Goal: Task Accomplishment & Management: Complete application form

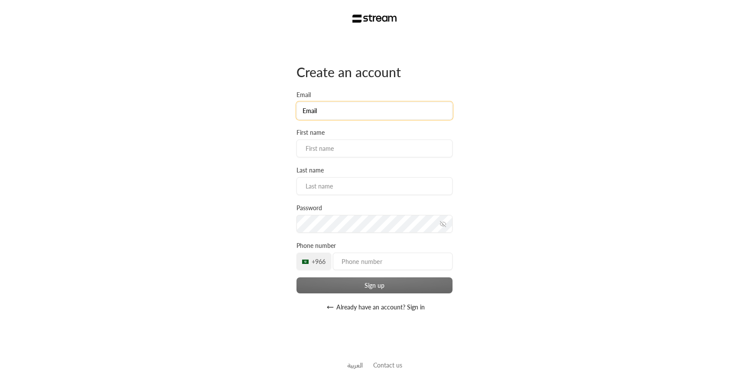
click at [333, 111] on input "Email" at bounding box center [375, 111] width 156 height 18
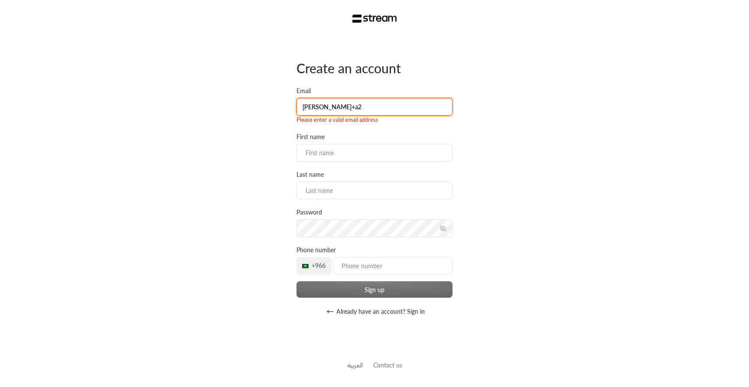
type input "[PERSON_NAME]+a2"
click at [355, 315] on button "Already have an account? Sign in" at bounding box center [375, 311] width 156 height 17
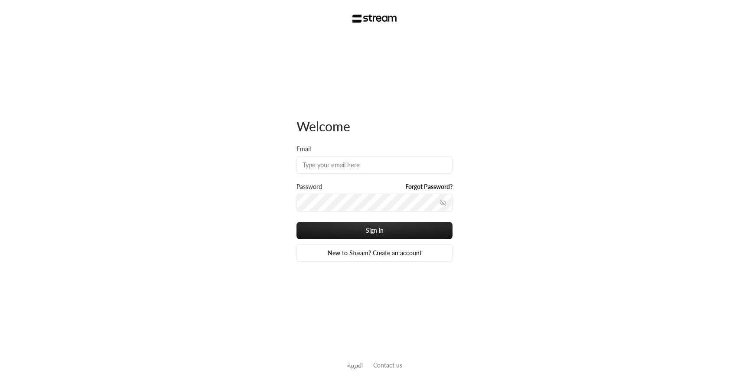
click at [334, 176] on div "Email" at bounding box center [375, 164] width 156 height 38
click at [331, 162] on input "Email" at bounding box center [375, 165] width 156 height 18
type input "[PERSON_NAME][EMAIL_ADDRESS][DOMAIN_NAME]"
click at [297, 222] on button "Sign in" at bounding box center [375, 230] width 156 height 17
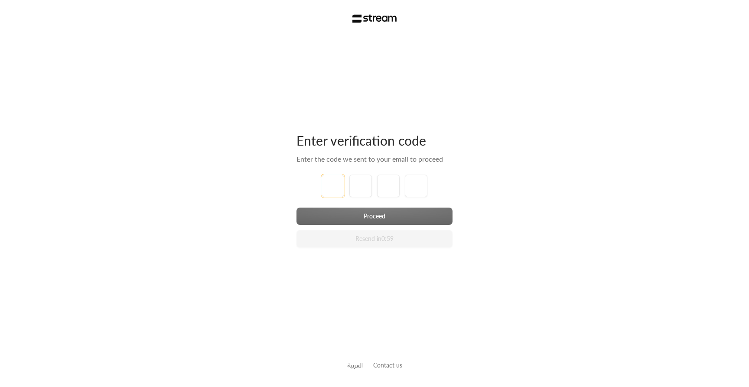
type input "1"
type input "2"
type input "3"
type input "4"
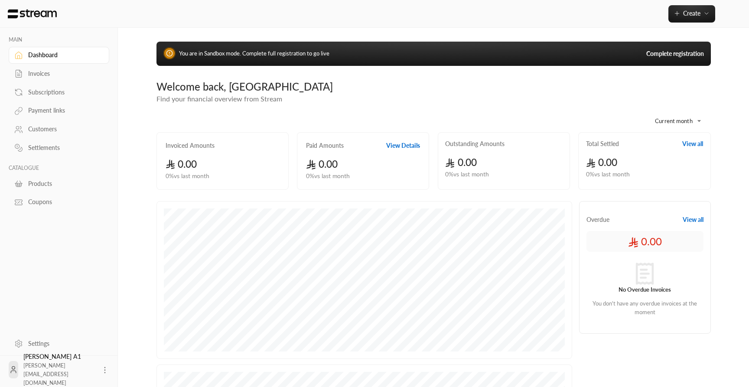
click at [671, 59] on div "You are in Sandbox mode. Complete full registration to go live Complete registr…" at bounding box center [434, 54] width 555 height 24
click at [671, 56] on link "Complete registration" at bounding box center [676, 53] width 58 height 9
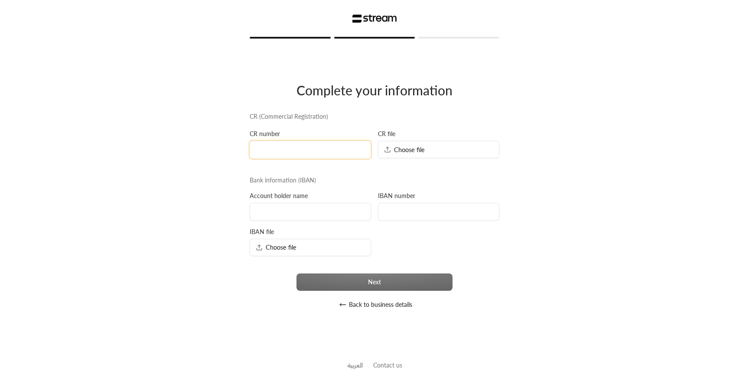
click at [321, 151] on input at bounding box center [310, 150] width 121 height 18
type input "1313131313"
click at [415, 157] on div "Choose file" at bounding box center [438, 149] width 121 height 17
click at [289, 211] on input at bounding box center [310, 212] width 121 height 18
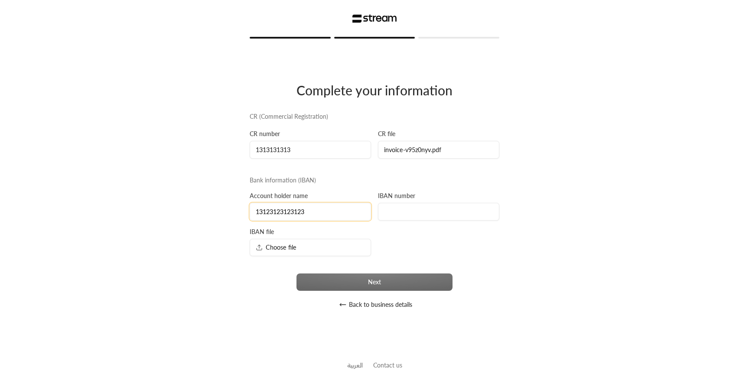
type input "13123123123123"
click at [413, 214] on input at bounding box center [438, 212] width 121 height 18
type input "a"
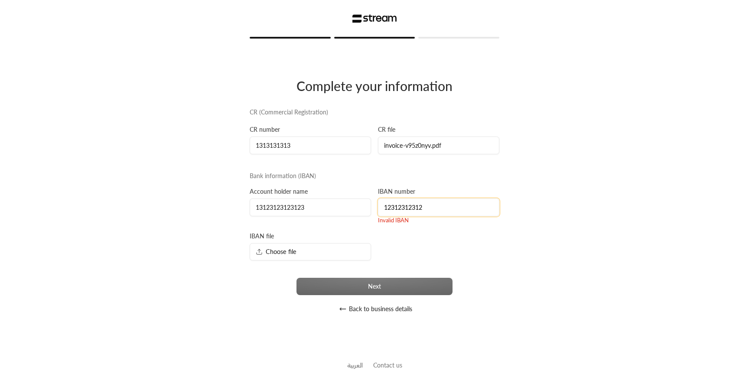
type input "1231231231"
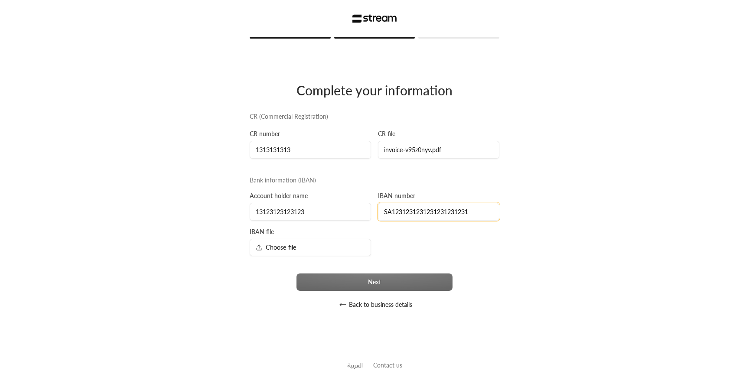
type input "SA1231231231231231231231"
click at [337, 250] on div "Choose file" at bounding box center [310, 247] width 121 height 17
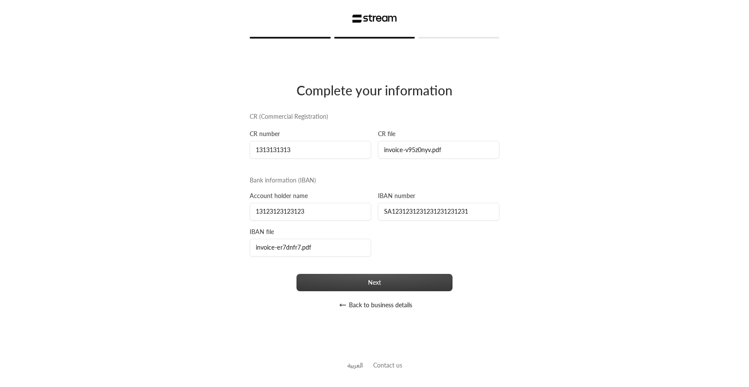
click at [403, 283] on button "Next" at bounding box center [375, 282] width 156 height 17
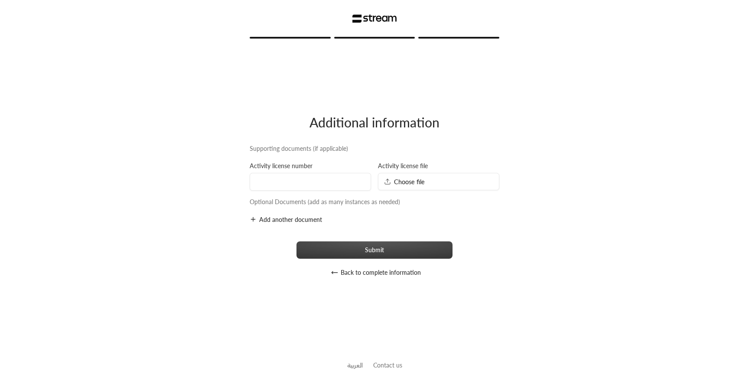
click at [393, 254] on button "Submit" at bounding box center [375, 250] width 156 height 17
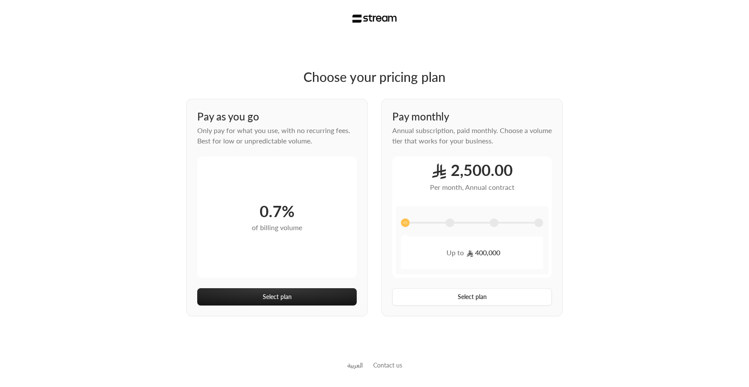
click at [452, 307] on div "Pay monthly Annual subscription, paid monthly. Choose a volume tier that works …" at bounding box center [472, 208] width 181 height 218
click at [457, 297] on button "Select plan" at bounding box center [472, 296] width 160 height 17
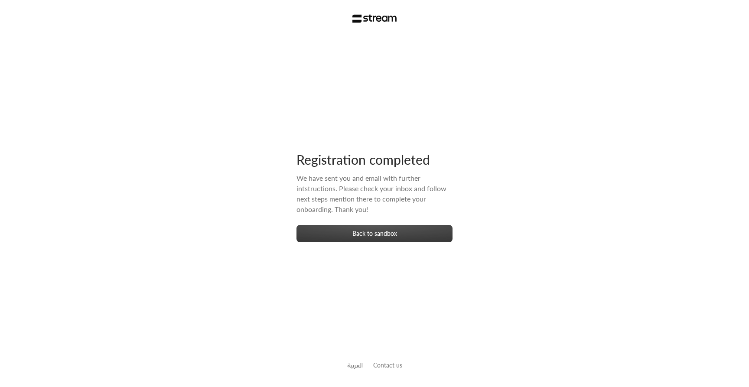
click at [356, 235] on button "Back to sandbox" at bounding box center [375, 233] width 156 height 17
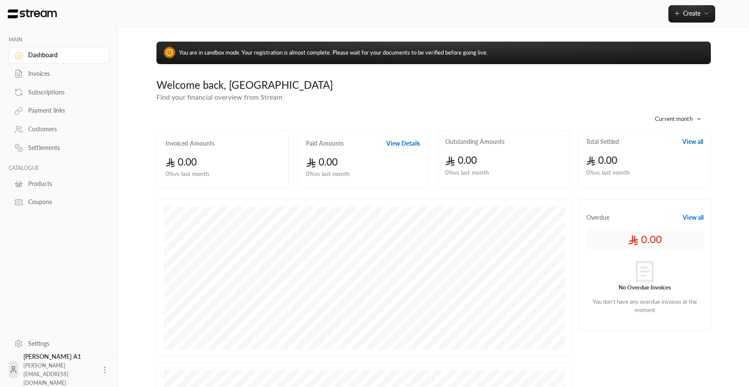
click at [52, 133] on div "Customers" at bounding box center [63, 129] width 70 height 9
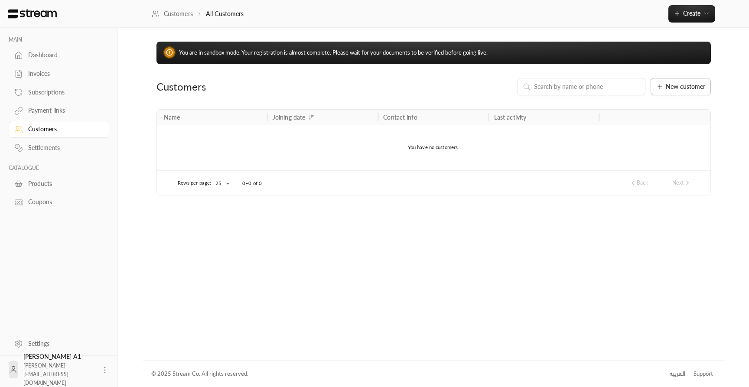
click at [671, 89] on span "New customer" at bounding box center [685, 87] width 39 height 6
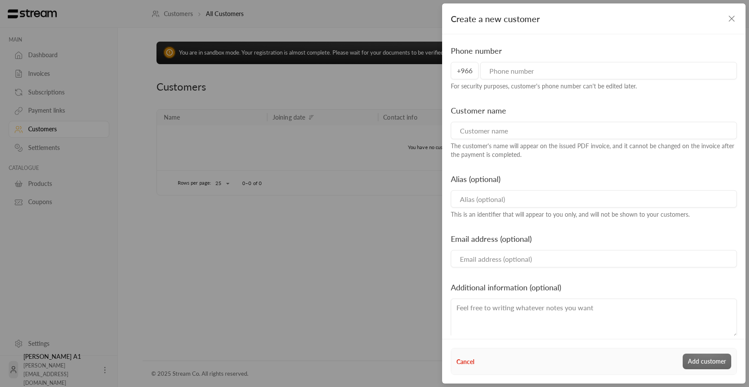
click at [533, 73] on input "tel" at bounding box center [609, 70] width 257 height 17
type input "500000000"
type input "test"
click at [701, 366] on button "Add customer" at bounding box center [707, 362] width 49 height 16
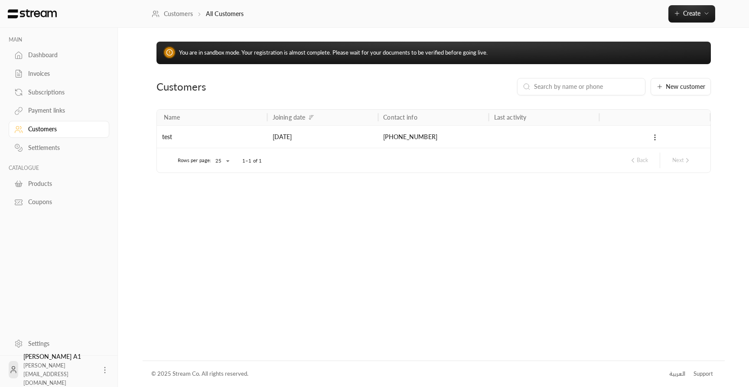
click at [39, 188] on div "Products" at bounding box center [63, 184] width 70 height 9
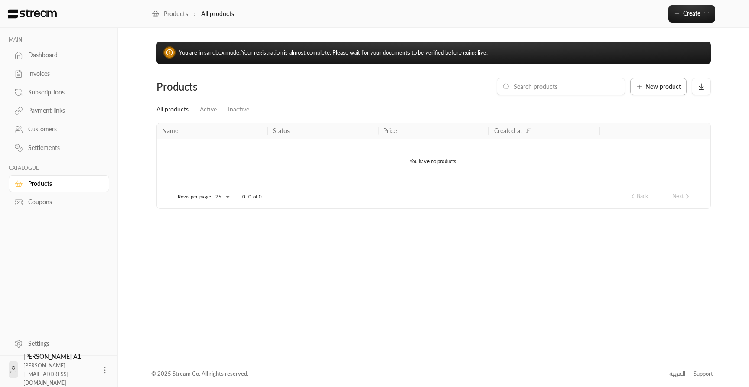
click at [681, 85] on button "New product" at bounding box center [659, 86] width 56 height 17
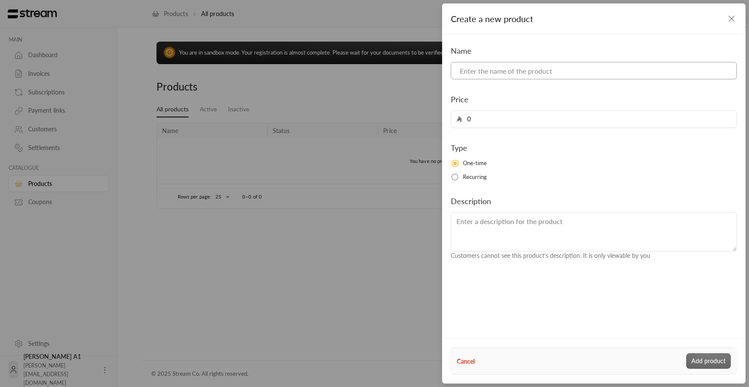
click at [549, 69] on input at bounding box center [594, 70] width 286 height 17
type input "test"
type input "10"
click at [703, 360] on button "Add product" at bounding box center [709, 361] width 45 height 16
type input "0"
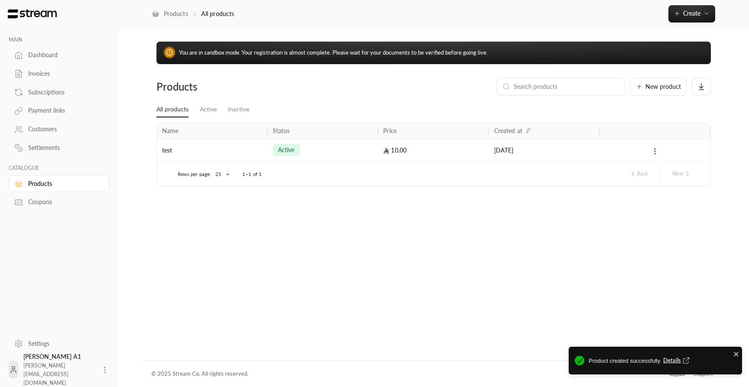
click at [31, 206] on div "Coupons" at bounding box center [63, 202] width 70 height 9
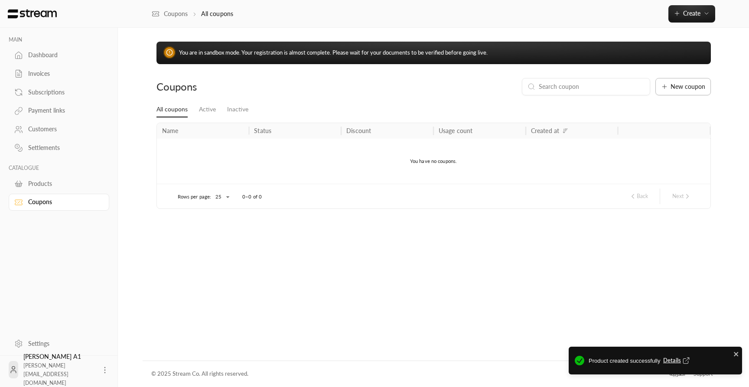
click at [677, 91] on button "New coupon" at bounding box center [684, 86] width 56 height 17
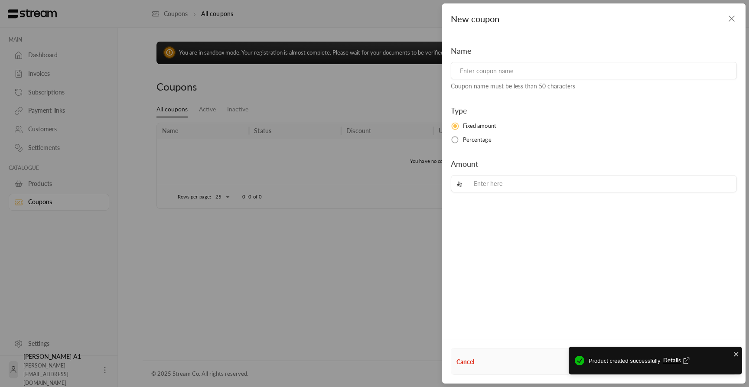
click at [509, 66] on input at bounding box center [594, 70] width 286 height 17
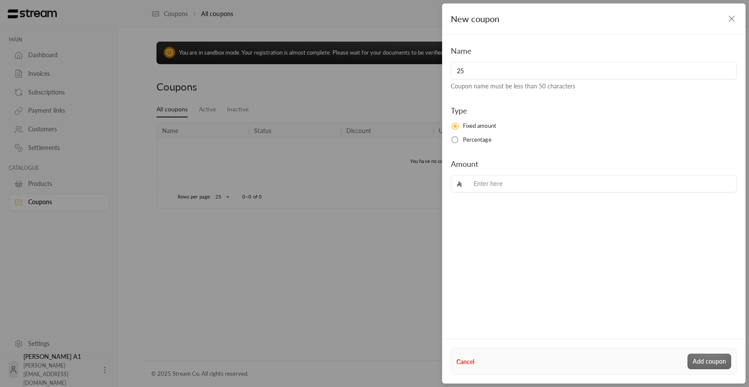
type input "25"
click at [471, 136] on span "Percentage" at bounding box center [477, 140] width 29 height 9
click at [508, 186] on input "tel" at bounding box center [599, 184] width 263 height 17
type input "25"
click at [484, 129] on span "Fixed amount" at bounding box center [479, 126] width 33 height 9
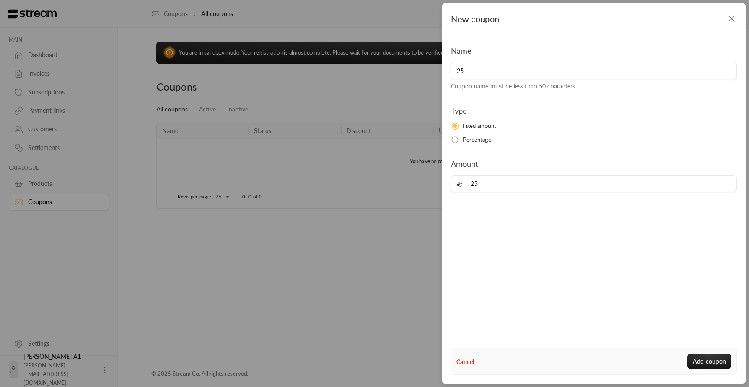
click at [482, 143] on span "Percentage" at bounding box center [477, 140] width 29 height 9
drag, startPoint x: 454, startPoint y: 183, endPoint x: 479, endPoint y: 182, distance: 24.7
click at [479, 182] on div "25" at bounding box center [594, 183] width 286 height 17
click at [480, 121] on div "Type Fixed amount Percentage" at bounding box center [594, 124] width 295 height 39
click at [480, 126] on span "Fixed amount" at bounding box center [479, 126] width 33 height 9
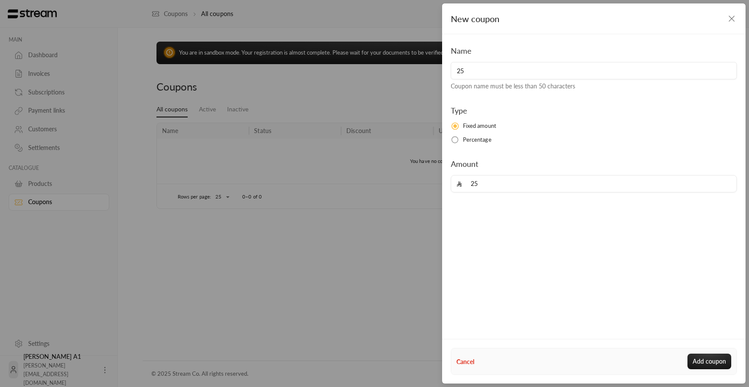
click at [478, 138] on span "Percentage" at bounding box center [477, 140] width 29 height 9
click at [712, 366] on button "Add coupon" at bounding box center [710, 362] width 44 height 16
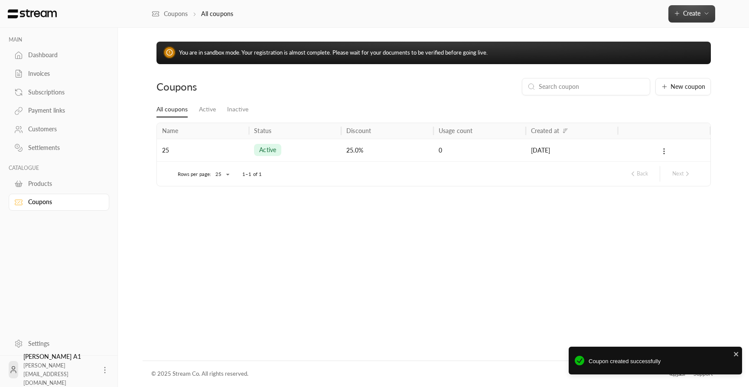
click at [693, 14] on span "Create" at bounding box center [691, 13] width 17 height 7
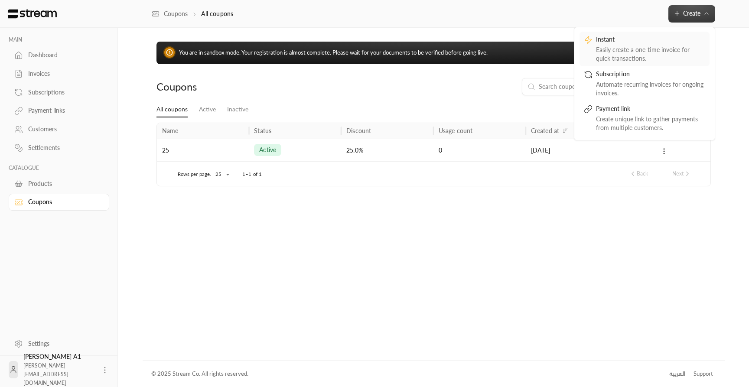
click at [641, 34] on link "Instant Easily create a one-time invoice for quick transactions." at bounding box center [645, 49] width 130 height 35
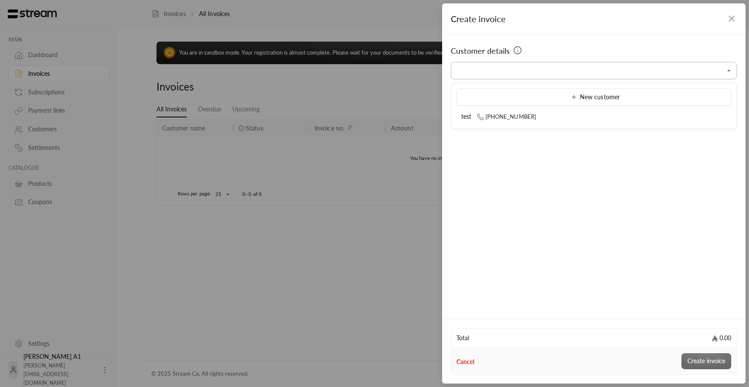
click at [609, 72] on input "Select customer" at bounding box center [594, 70] width 286 height 15
click at [549, 110] on li "test +966500000000" at bounding box center [594, 116] width 275 height 17
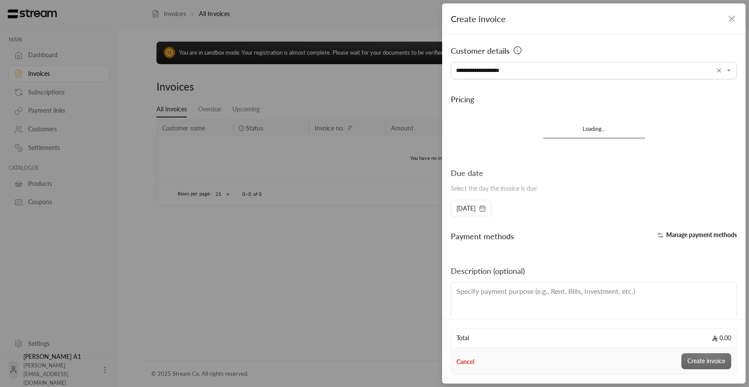
type input "**********"
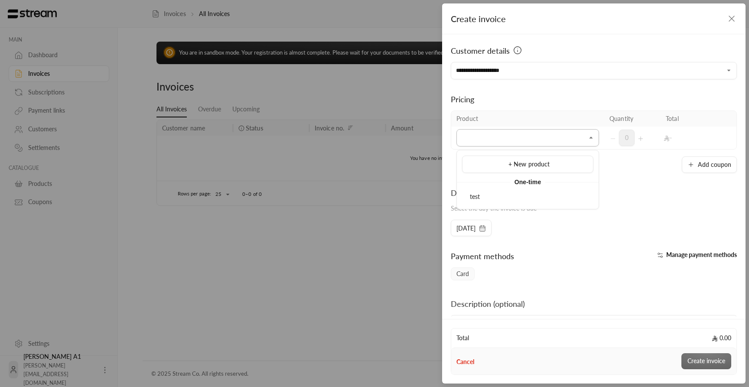
type input "*"
click at [532, 134] on input "*" at bounding box center [528, 138] width 143 height 15
click at [520, 194] on div "test" at bounding box center [528, 197] width 122 height 9
type input "****"
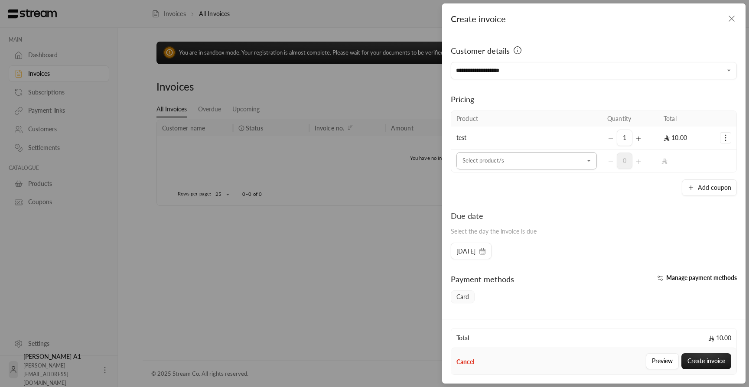
click at [529, 169] on div "Select product/s" at bounding box center [527, 160] width 141 height 17
click at [726, 187] on button "Add coupon" at bounding box center [709, 188] width 55 height 16
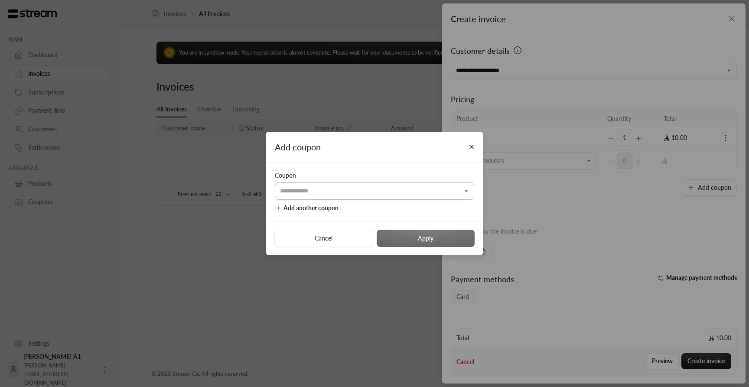
click at [407, 194] on input "Select customer" at bounding box center [374, 190] width 199 height 15
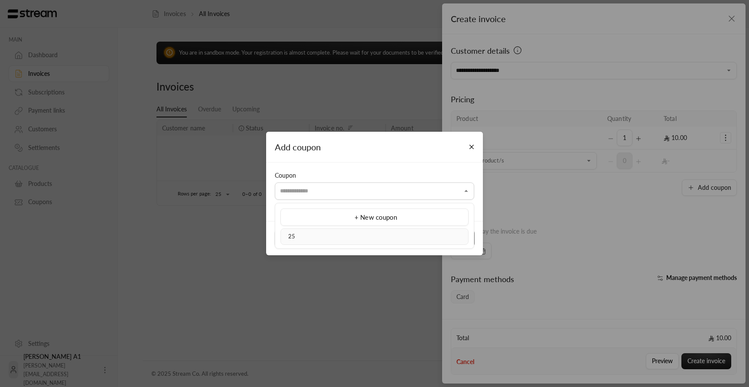
click at [381, 236] on div "25" at bounding box center [374, 236] width 179 height 9
type input "**"
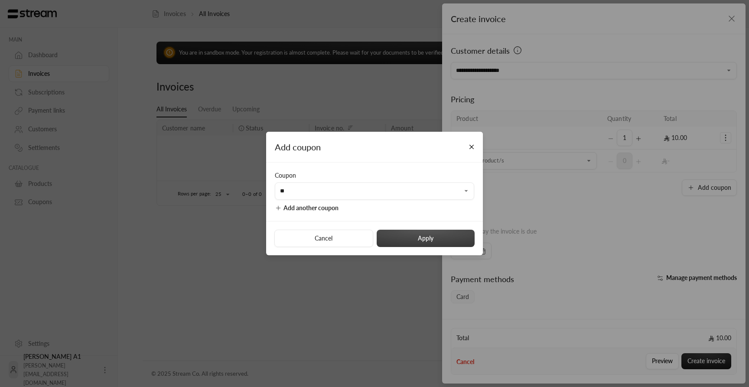
click at [414, 238] on button "Apply" at bounding box center [426, 238] width 98 height 17
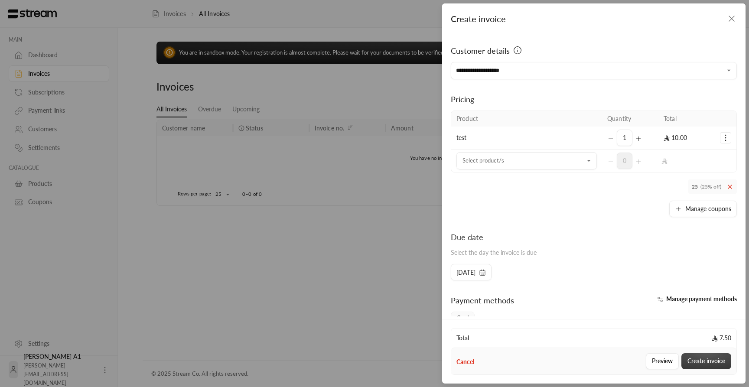
click at [709, 359] on button "Create invoice" at bounding box center [707, 361] width 50 height 16
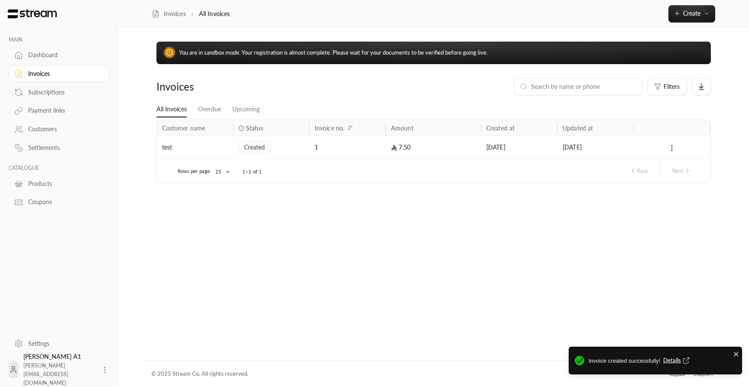
click at [578, 144] on div "15/09/2025" at bounding box center [596, 147] width 66 height 22
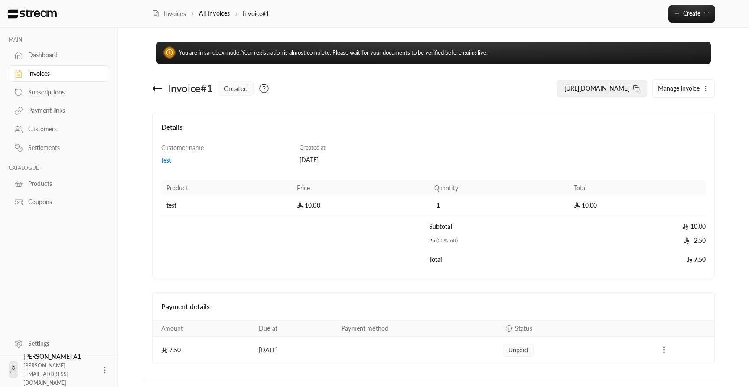
click at [616, 89] on span "https://streampay.sa/ss/AAP5G" at bounding box center [597, 88] width 65 height 7
click at [39, 72] on div "Invoices" at bounding box center [63, 73] width 70 height 9
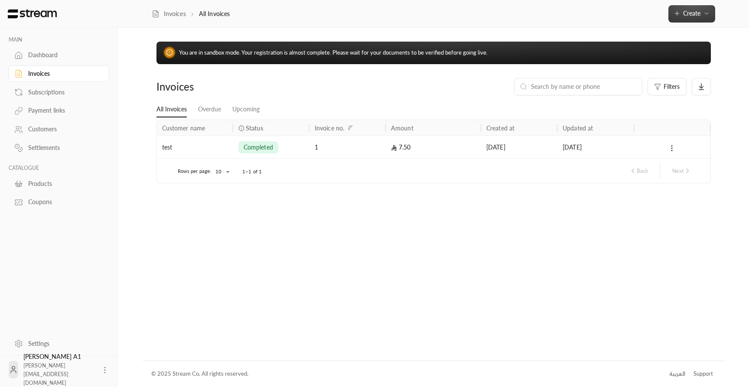
click at [692, 15] on span "Create" at bounding box center [691, 13] width 17 height 7
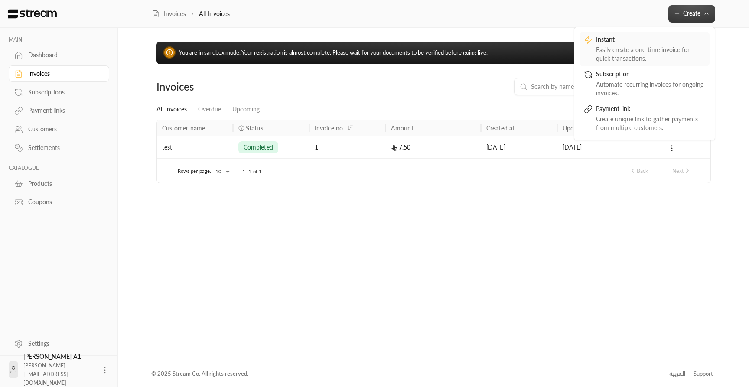
click at [636, 46] on div "Easily create a one-time invoice for quick transactions." at bounding box center [650, 54] width 109 height 17
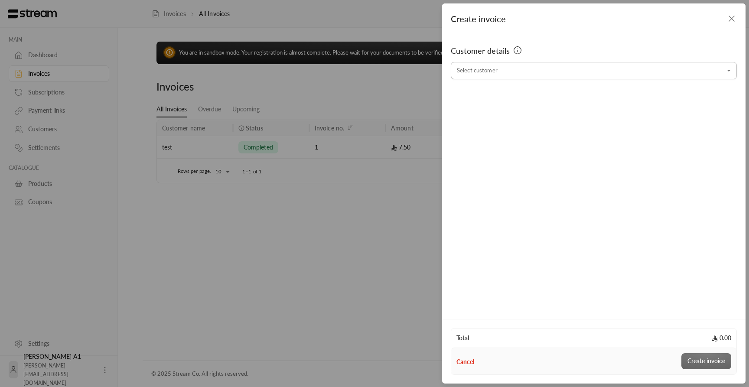
click at [540, 74] on input "Select customer" at bounding box center [594, 70] width 286 height 15
click at [522, 118] on span "+966500000000" at bounding box center [507, 116] width 60 height 7
type input "**********"
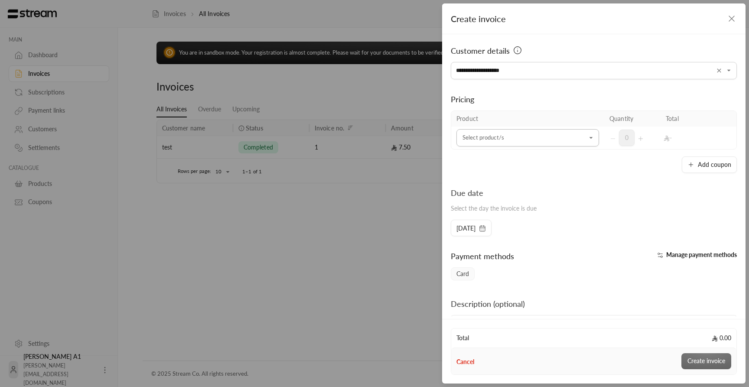
click at [489, 137] on input "Select customer" at bounding box center [528, 138] width 143 height 15
click at [480, 190] on li "test" at bounding box center [527, 197] width 131 height 17
type input "****"
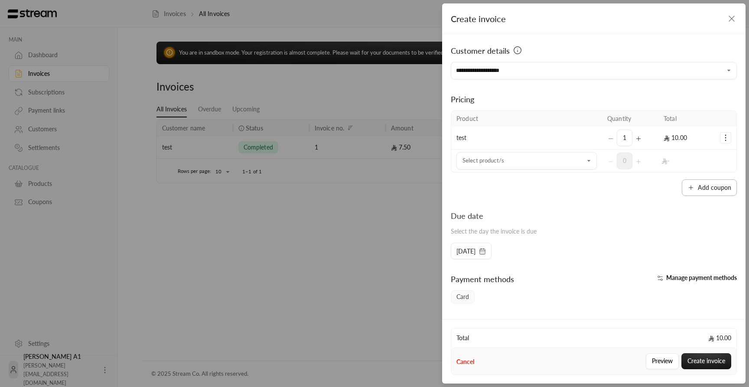
click at [713, 187] on button "Add coupon" at bounding box center [709, 188] width 55 height 16
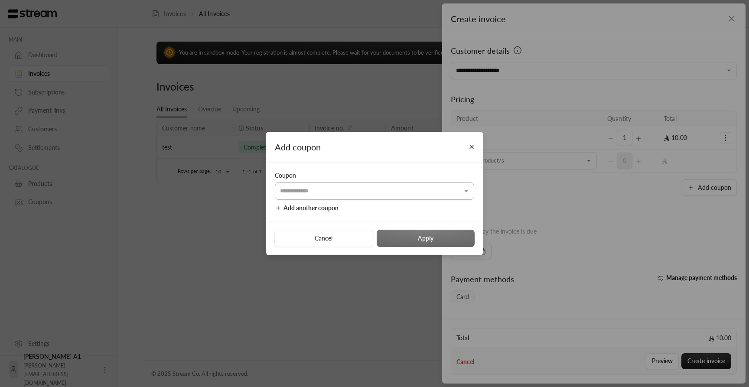
click at [370, 194] on input "Select customer" at bounding box center [374, 190] width 199 height 15
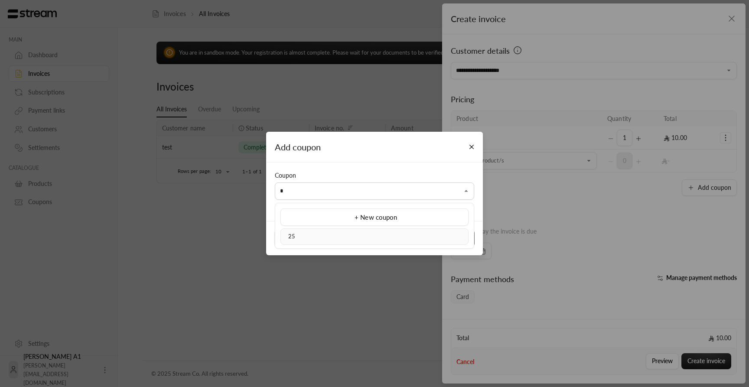
click at [340, 235] on div "25" at bounding box center [374, 236] width 179 height 9
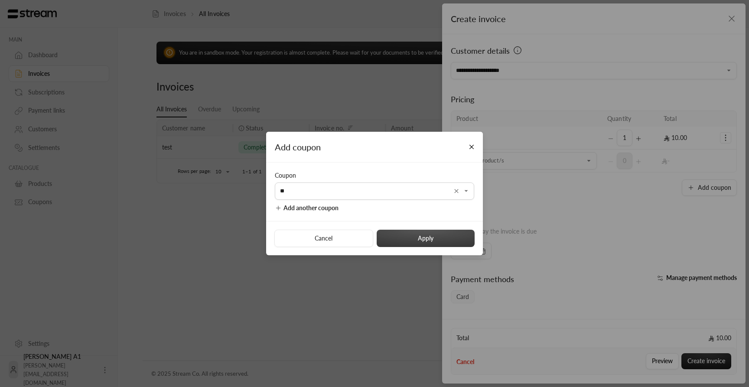
type input "**"
click at [438, 240] on button "Apply" at bounding box center [426, 238] width 98 height 17
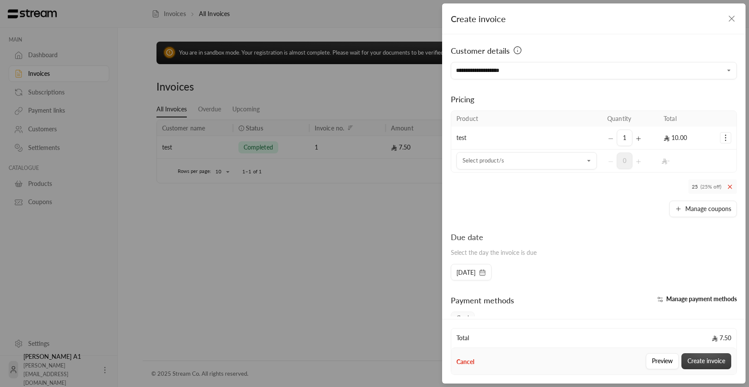
click at [721, 367] on button "Create invoice" at bounding box center [707, 361] width 50 height 16
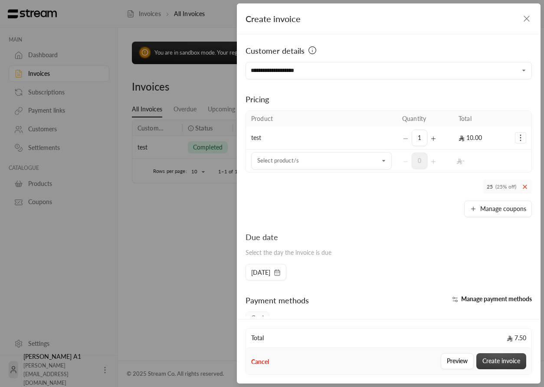
click at [499, 360] on button "Create invoice" at bounding box center [501, 361] width 50 height 16
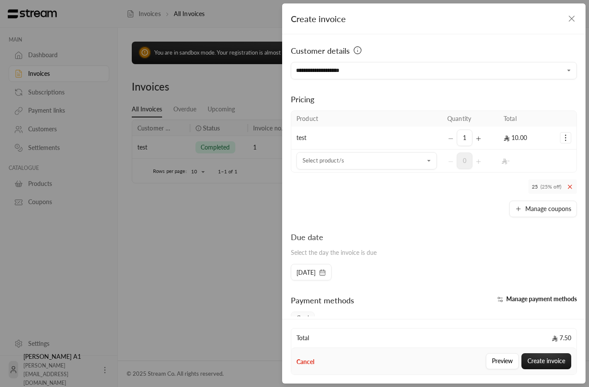
click at [183, 259] on div "**********" at bounding box center [294, 193] width 589 height 387
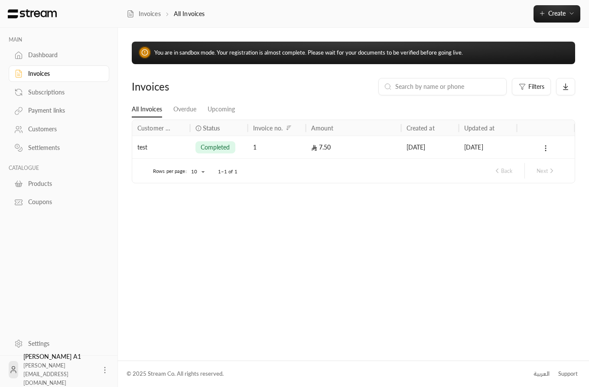
click at [105, 370] on circle at bounding box center [105, 370] width 1 height 1
click at [90, 370] on li "Logout" at bounding box center [89, 370] width 32 height 14
